Goal: Task Accomplishment & Management: Complete application form

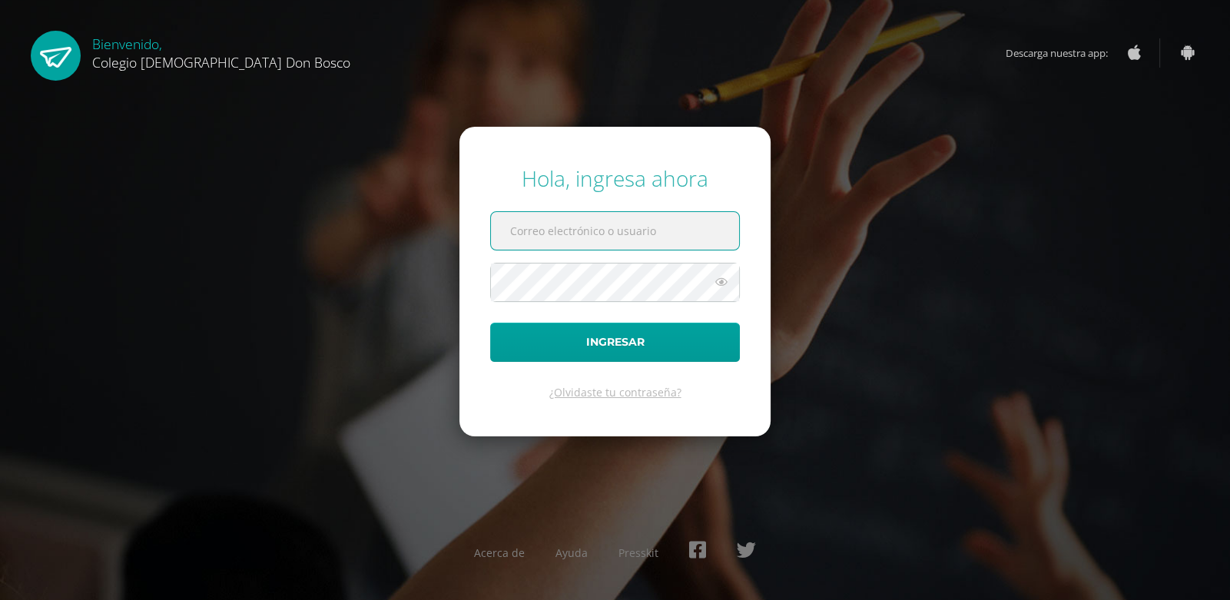
click at [594, 233] on input "text" at bounding box center [615, 231] width 248 height 38
type input "k_fajardo@donbosco.edu.gt"
click at [490, 323] on button "Ingresar" at bounding box center [615, 342] width 250 height 39
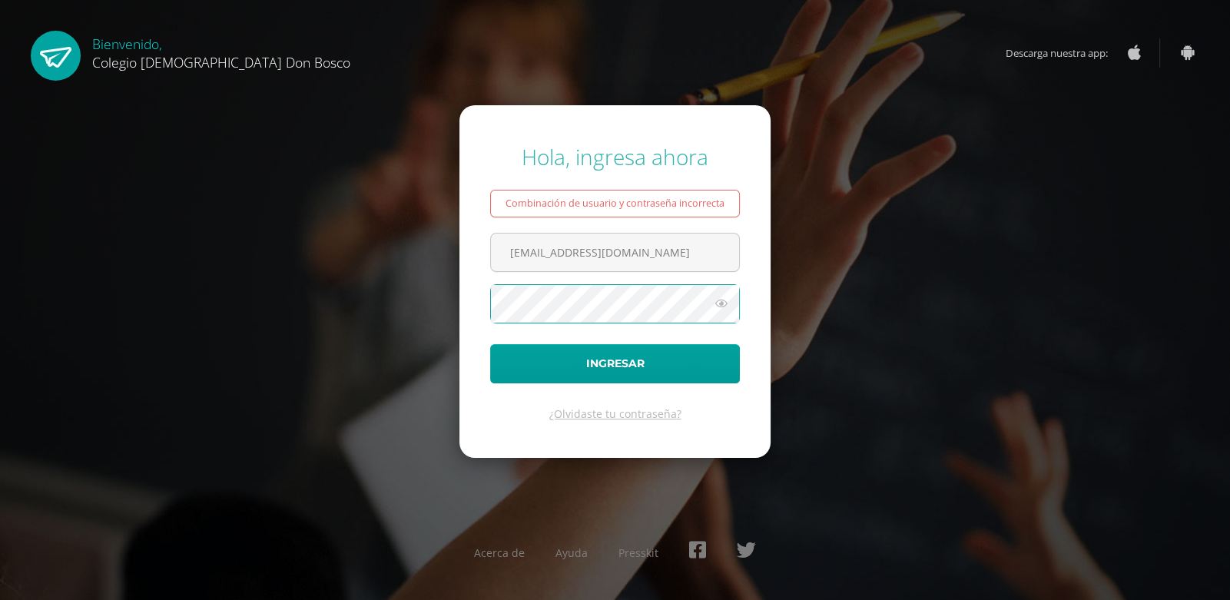
click at [490, 344] on button "Ingresar" at bounding box center [615, 363] width 250 height 39
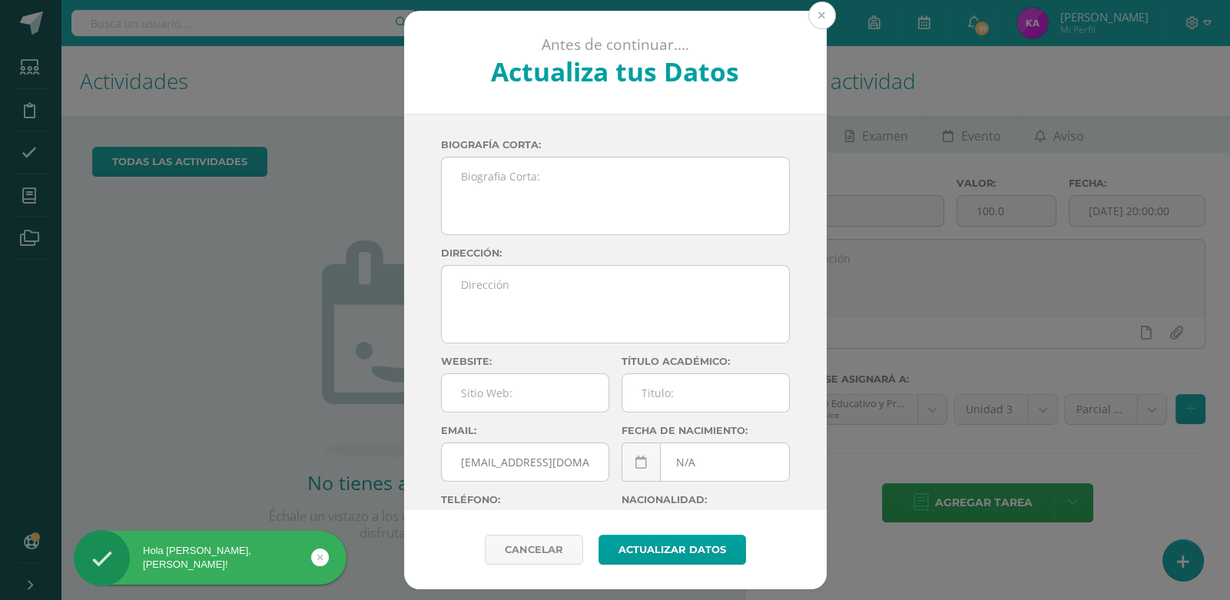
click at [819, 19] on button at bounding box center [822, 16] width 28 height 28
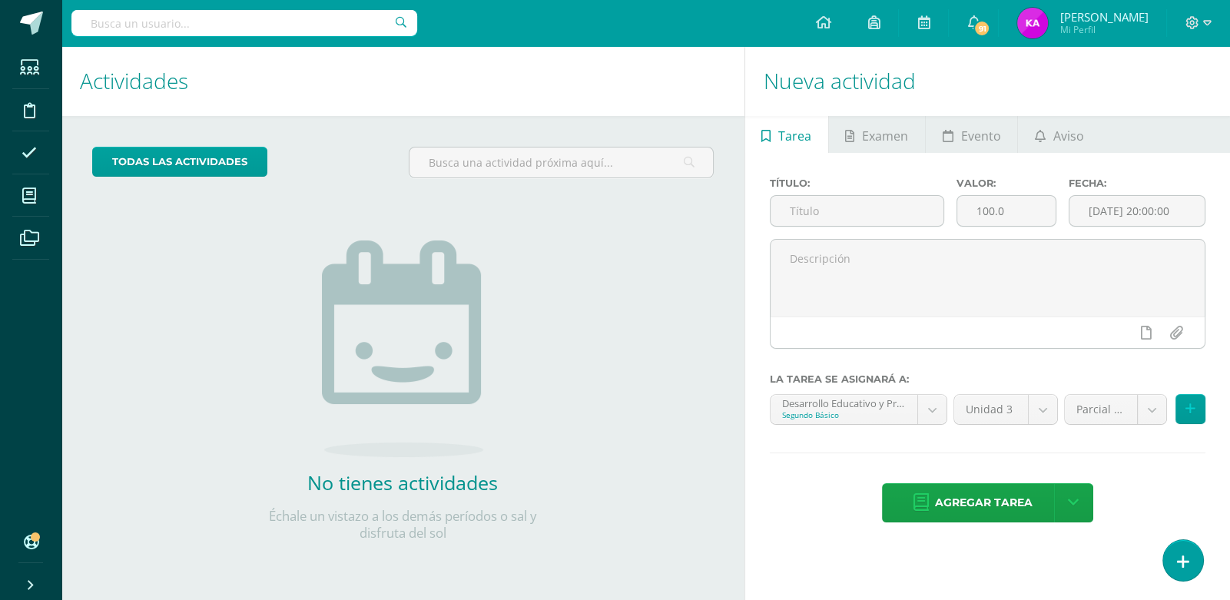
click at [601, 290] on div "todas las Actividades No tienes actividades Échale un vistazo a los demás perío…" at bounding box center [402, 353] width 683 height 475
click at [618, 232] on div "todas las Actividades No tienes actividades Échale un vistazo a los demás perío…" at bounding box center [402, 353] width 683 height 475
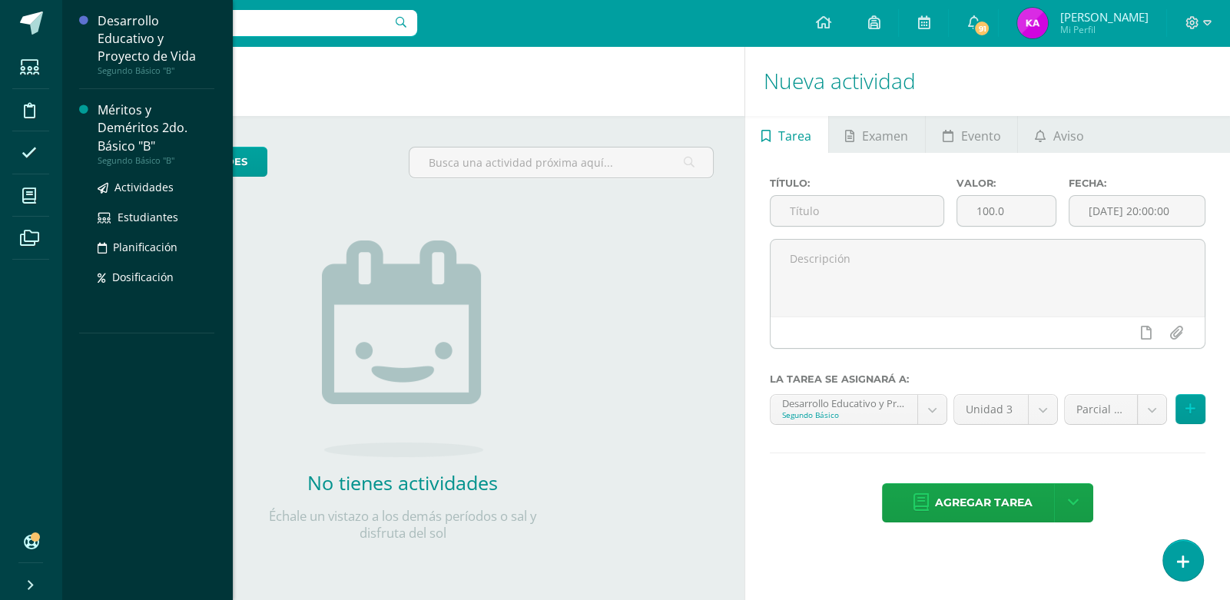
click at [125, 122] on div "Méritos y Deméritos 2do. Básico "B"" at bounding box center [156, 127] width 117 height 53
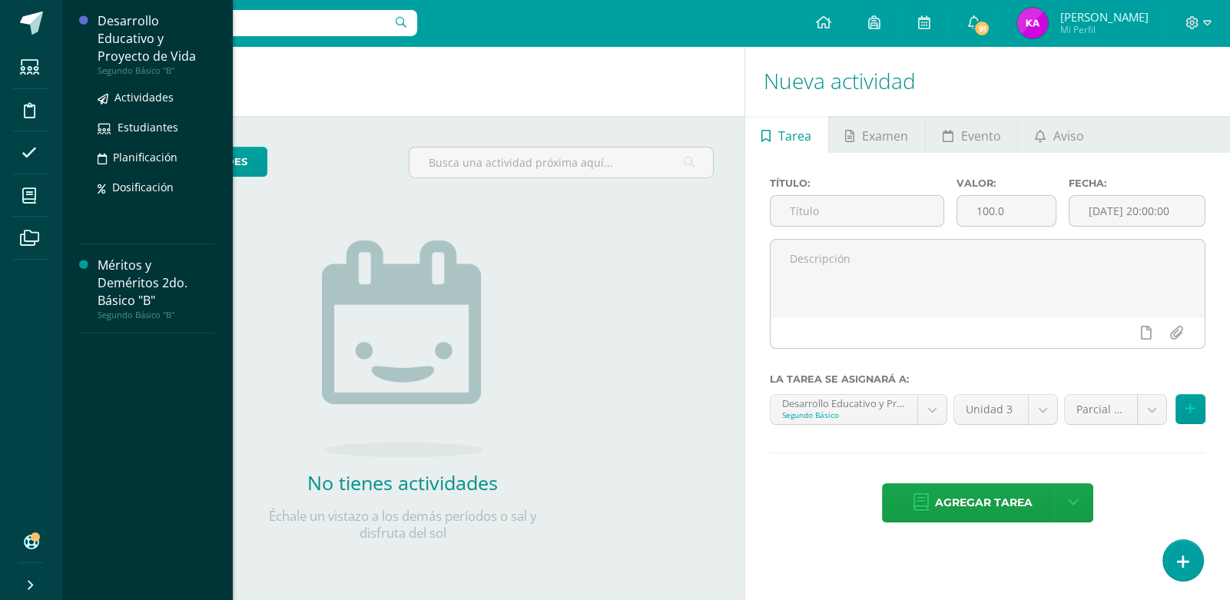
click at [123, 57] on div "Desarrollo Educativo y Proyecto de Vida" at bounding box center [156, 38] width 117 height 53
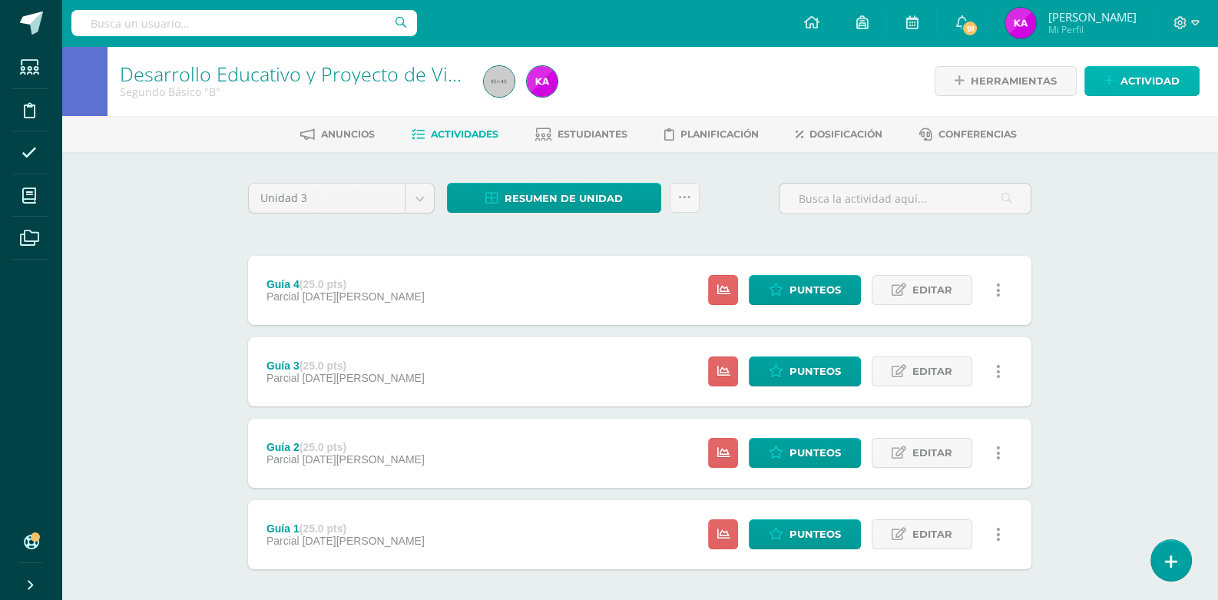
click at [1109, 77] on icon at bounding box center [1109, 80] width 10 height 13
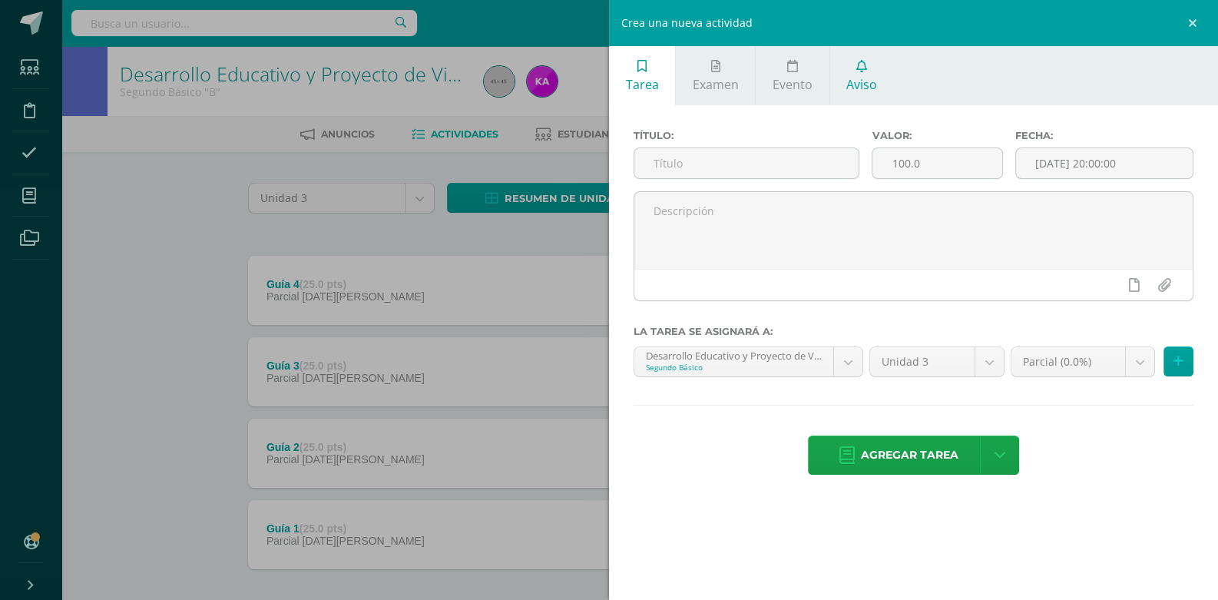
click at [863, 71] on icon at bounding box center [861, 66] width 11 height 12
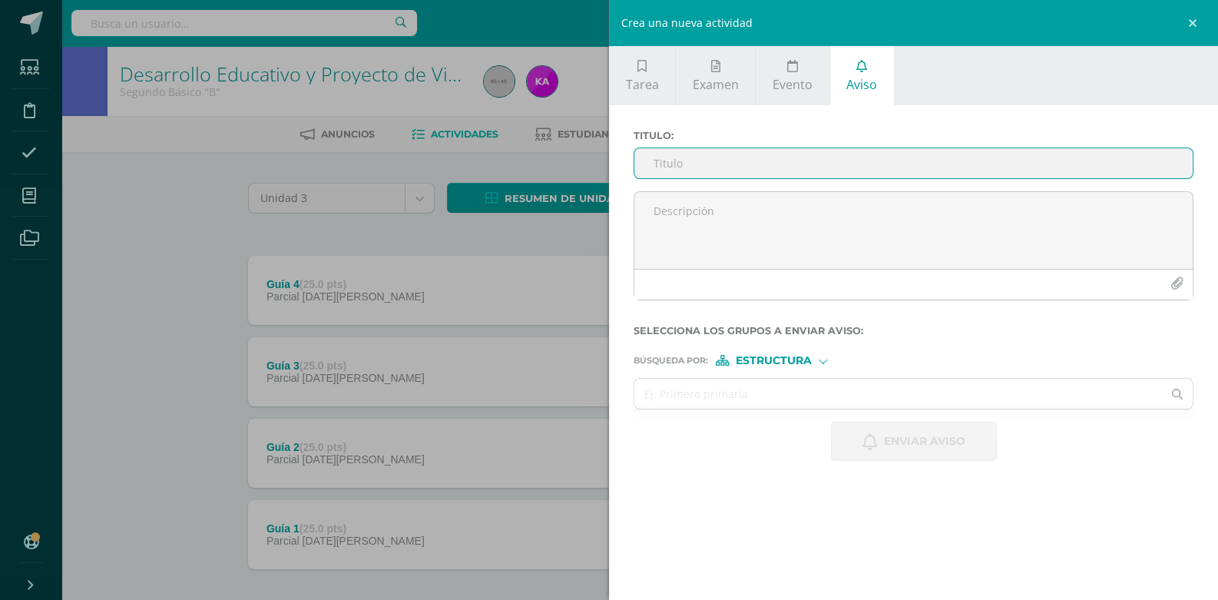
click at [828, 169] on input "Titulo :" at bounding box center [913, 163] width 558 height 30
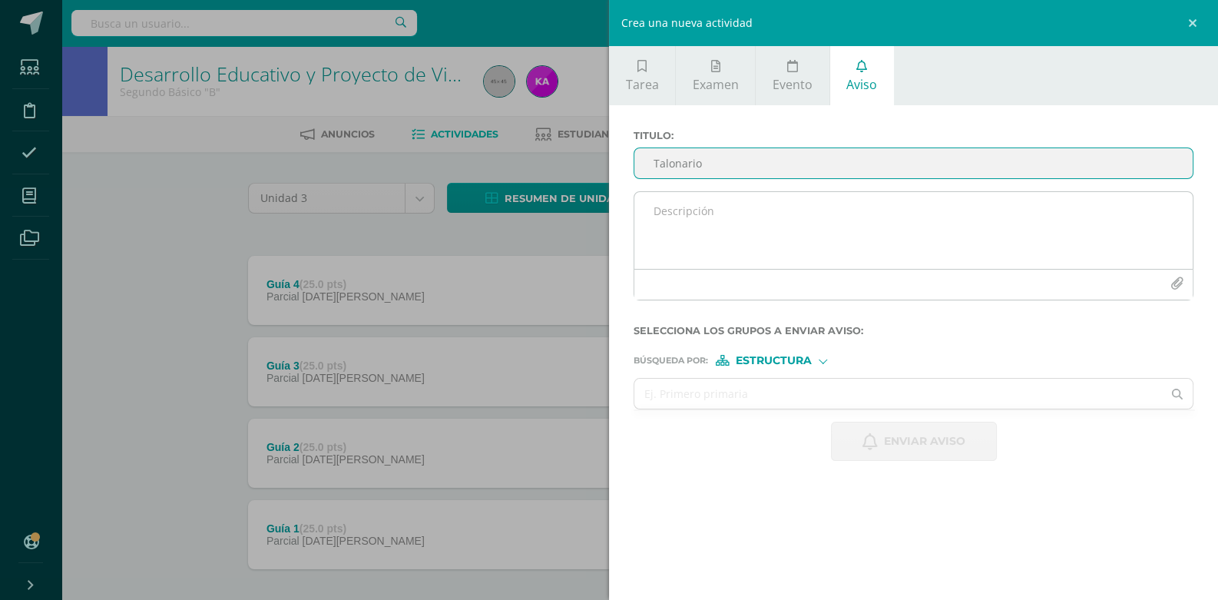
type input "Talonario"
drag, startPoint x: 799, startPoint y: 206, endPoint x: 853, endPoint y: 200, distance: 54.9
click at [799, 206] on textarea at bounding box center [913, 230] width 558 height 77
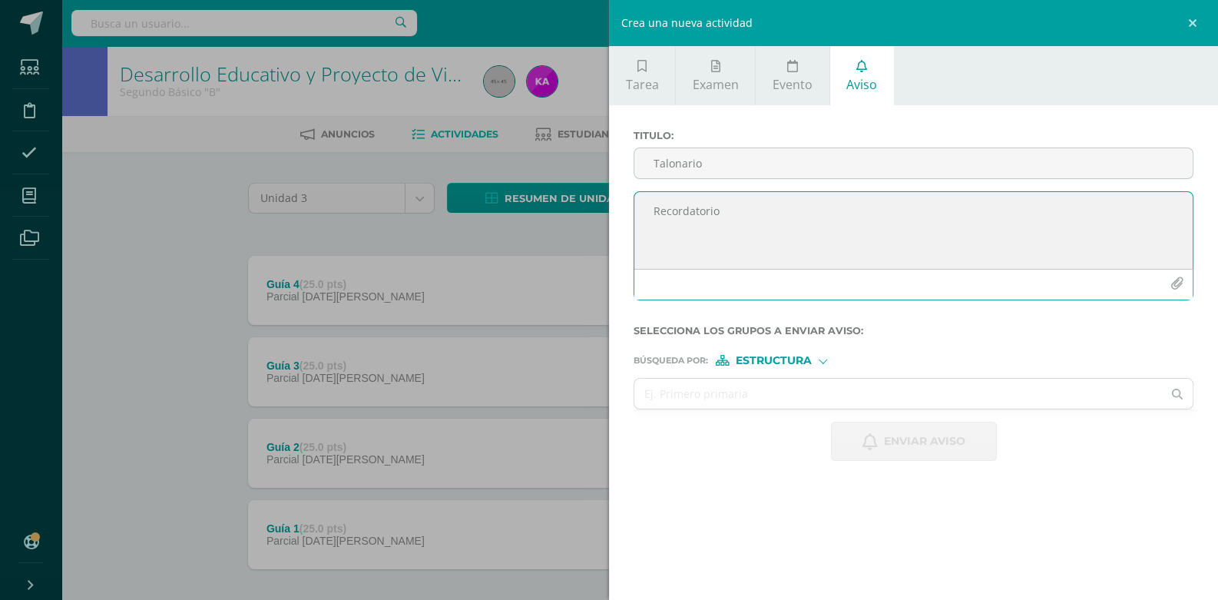
type textarea "Recordatorio"
